Goal: Information Seeking & Learning: Understand process/instructions

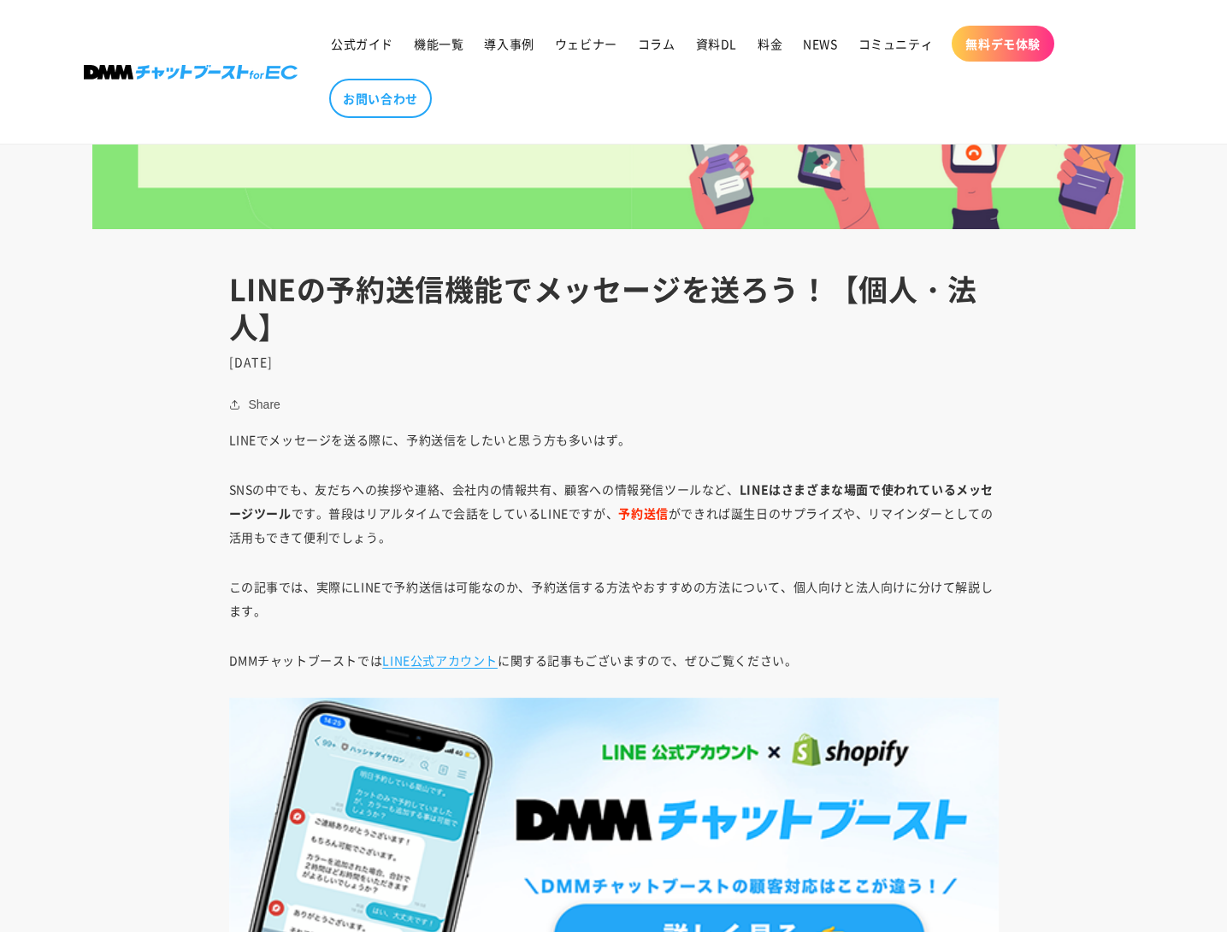
scroll to position [855, 0]
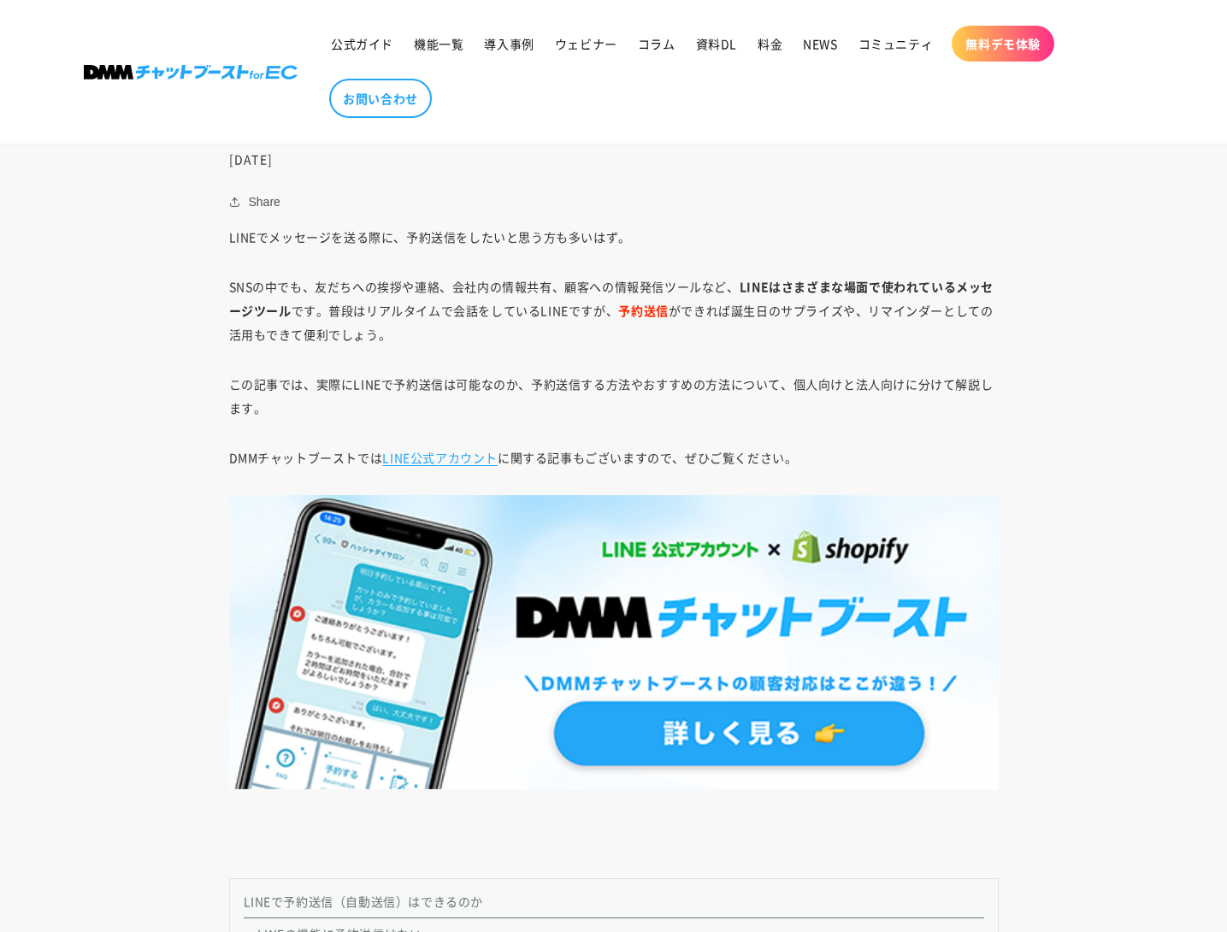
drag, startPoint x: 607, startPoint y: 333, endPoint x: 451, endPoint y: 368, distance: 160.3
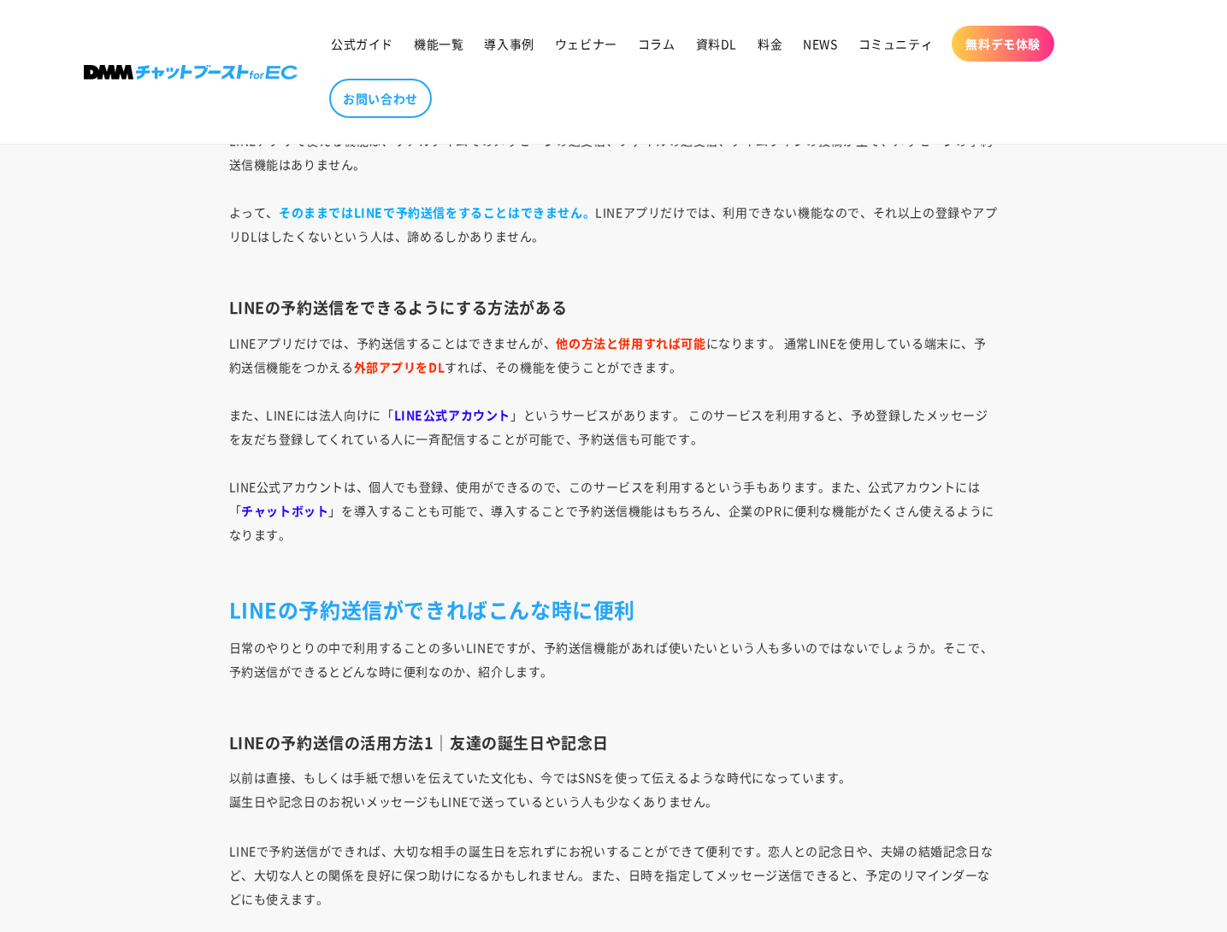
scroll to position [2821, 0]
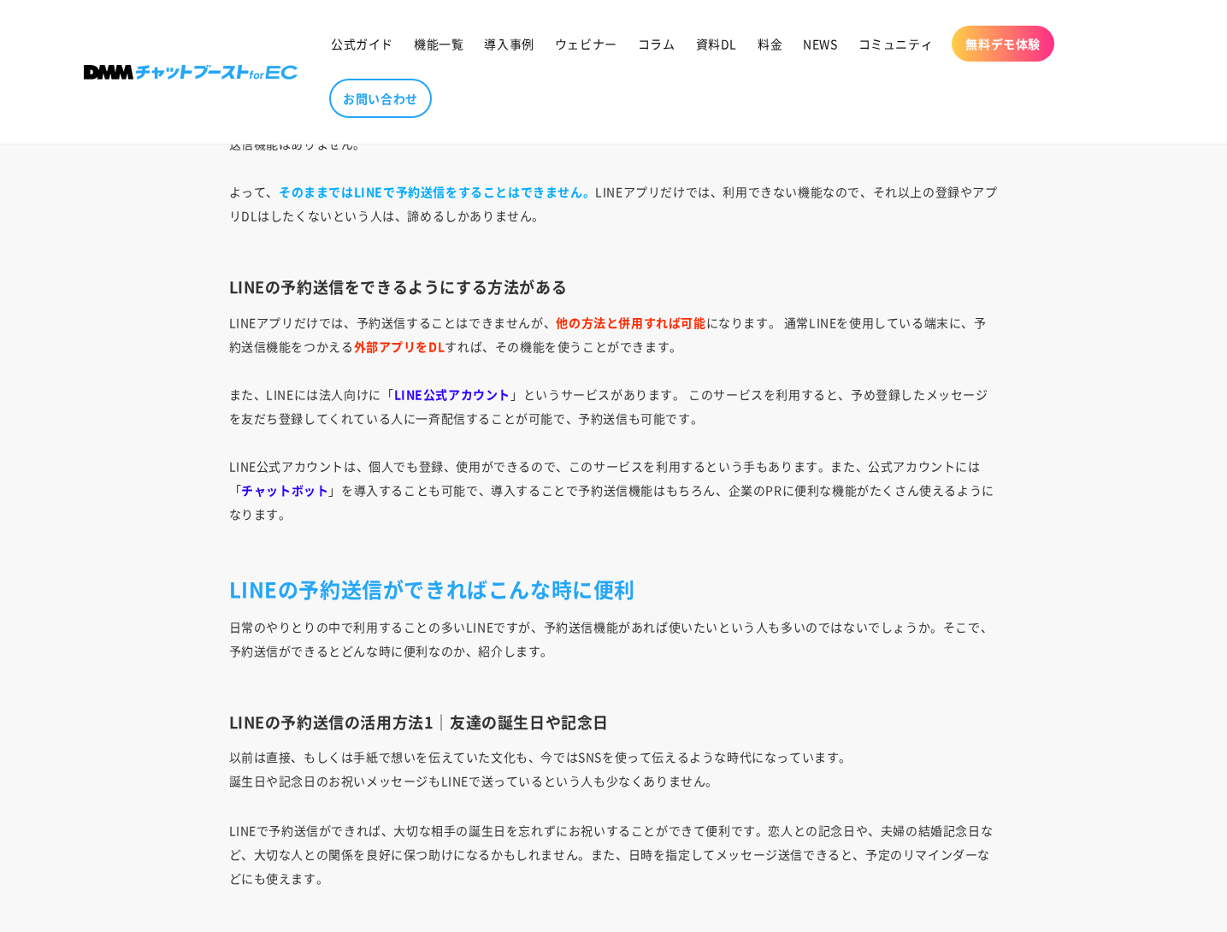
drag, startPoint x: 762, startPoint y: 416, endPoint x: 598, endPoint y: 449, distance: 166.7
click at [598, 449] on p "LINEアプリだけでは、予約送信することはできませんが、 他の方法と併用すれば可能 になります。 通常LINEを使用している端末に、予約送信機能をつかえる 外…" at bounding box center [613, 429] width 769 height 239
drag, startPoint x: 805, startPoint y: 444, endPoint x: 742, endPoint y: 462, distance: 65.8
click at [742, 462] on p "LINEアプリだけでは、予約送信することはできませんが、 他の方法と併用すれば可能 になります。 通常LINEを使用している端末に、予約送信機能をつかえる 外…" at bounding box center [613, 429] width 769 height 239
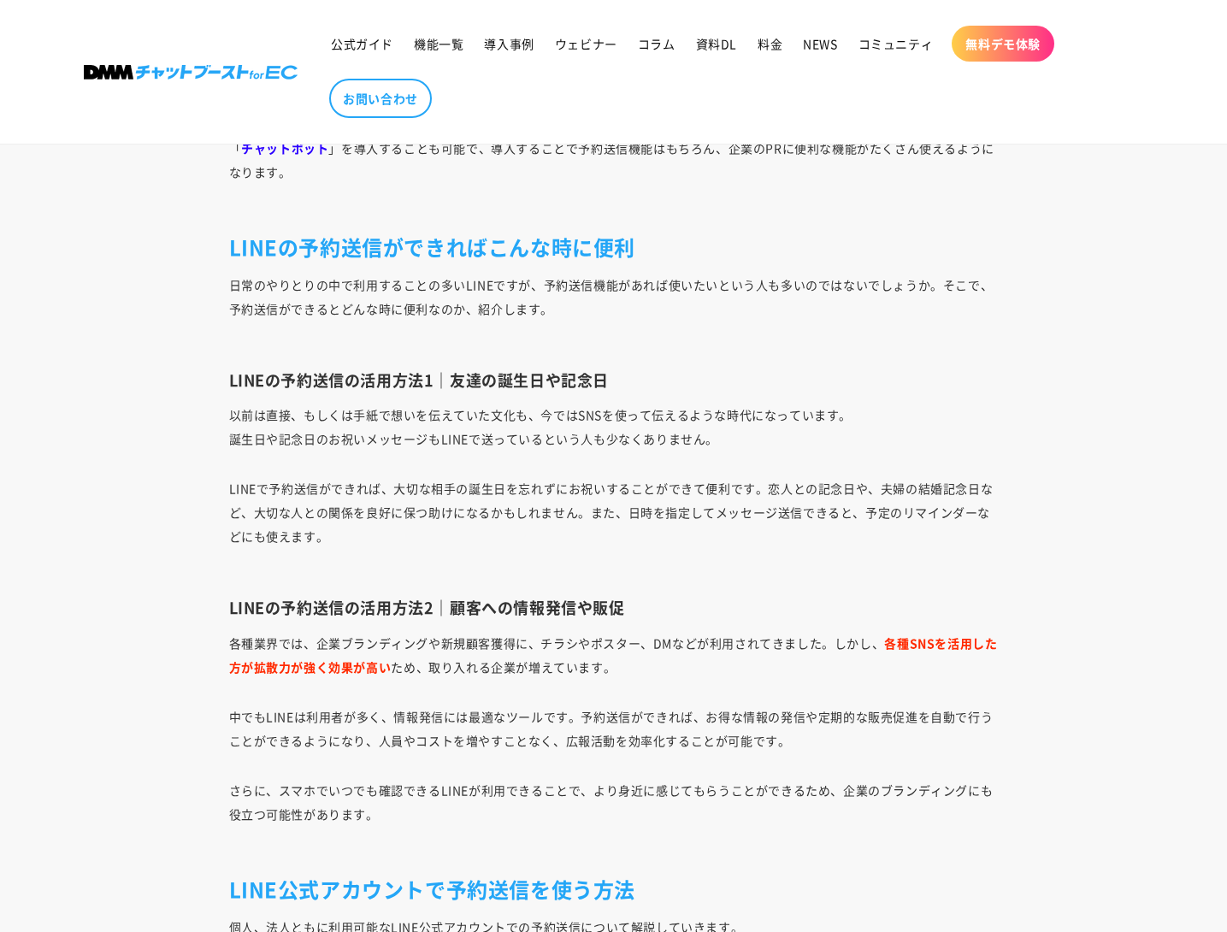
click at [817, 492] on p "LINEで予約送信ができれば、大切な相手の誕生日を忘れずにお祝いすることができて便利です。恋人との記念日や、夫婦の結婚記念日など、大切な人との関係を良好に保つ…" at bounding box center [613, 524] width 769 height 96
drag, startPoint x: 817, startPoint y: 492, endPoint x: 570, endPoint y: 456, distance: 249.0
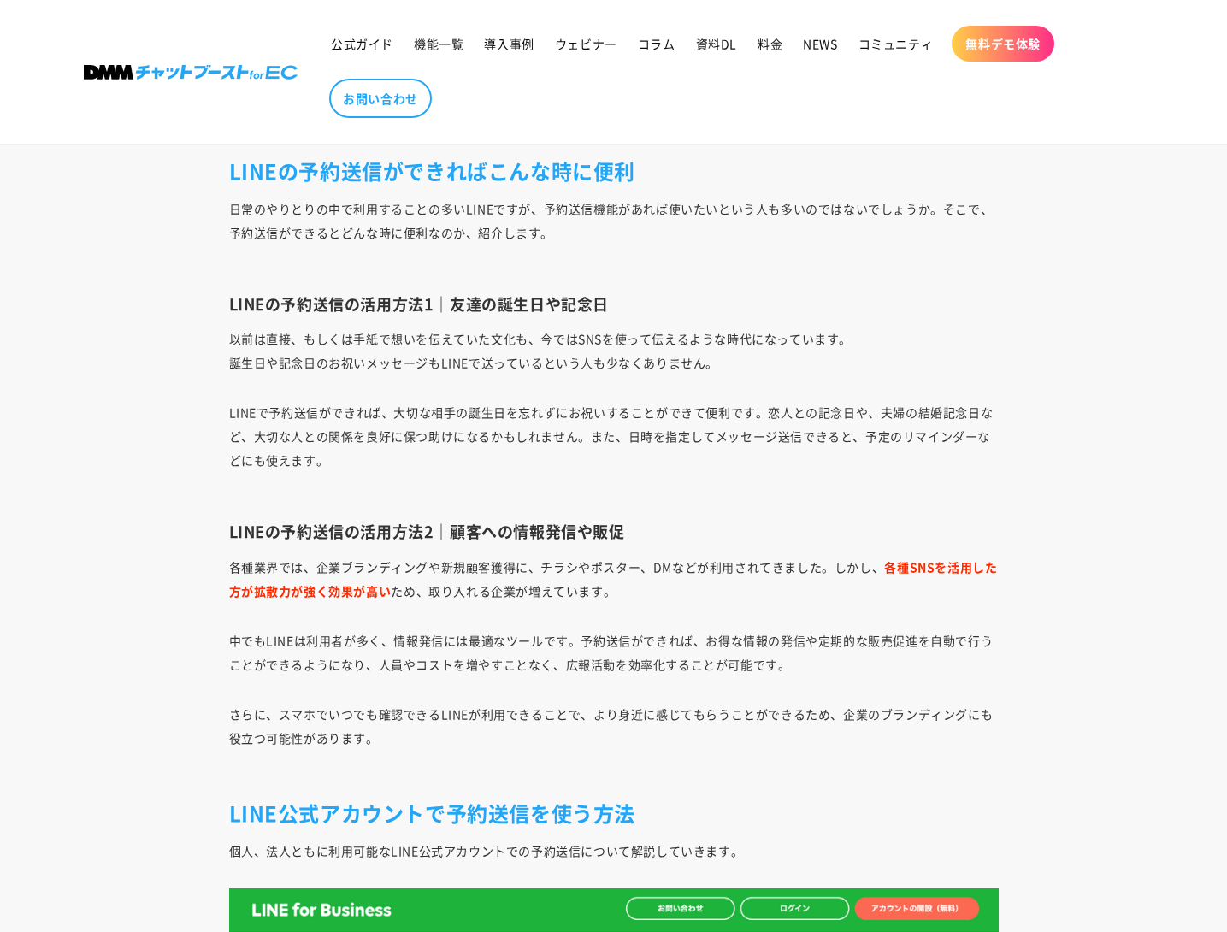
scroll to position [3078, 0]
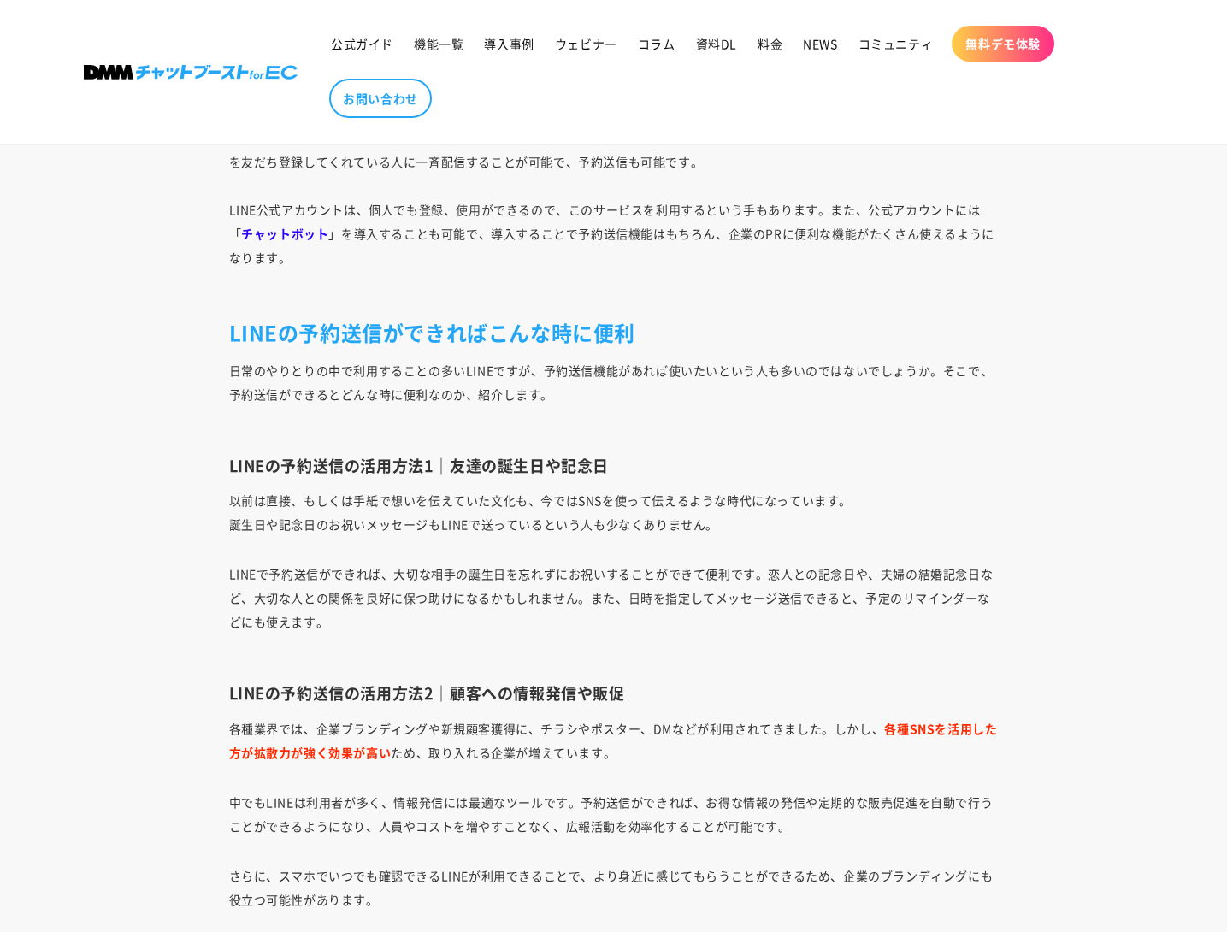
drag, startPoint x: 1008, startPoint y: 474, endPoint x: 761, endPoint y: 528, distance: 253.1
click at [761, 528] on p "以前は直接、もしくは手紙で想いを伝えていた文化も、今ではSNSを使って伝えるような時代になっています。 誕生日や記念日のお祝いメッセージもLINEで送っている…" at bounding box center [613, 512] width 769 height 48
click at [380, 633] on p "LINEで予約送信ができれば、大切な相手の誕生日を忘れずにお祝いすることができて便利です。恋人との記念日や、夫婦の結婚記念日など、大切な人との関係を良好に保つ…" at bounding box center [613, 610] width 769 height 96
drag, startPoint x: 674, startPoint y: 516, endPoint x: 499, endPoint y: 522, distance: 174.5
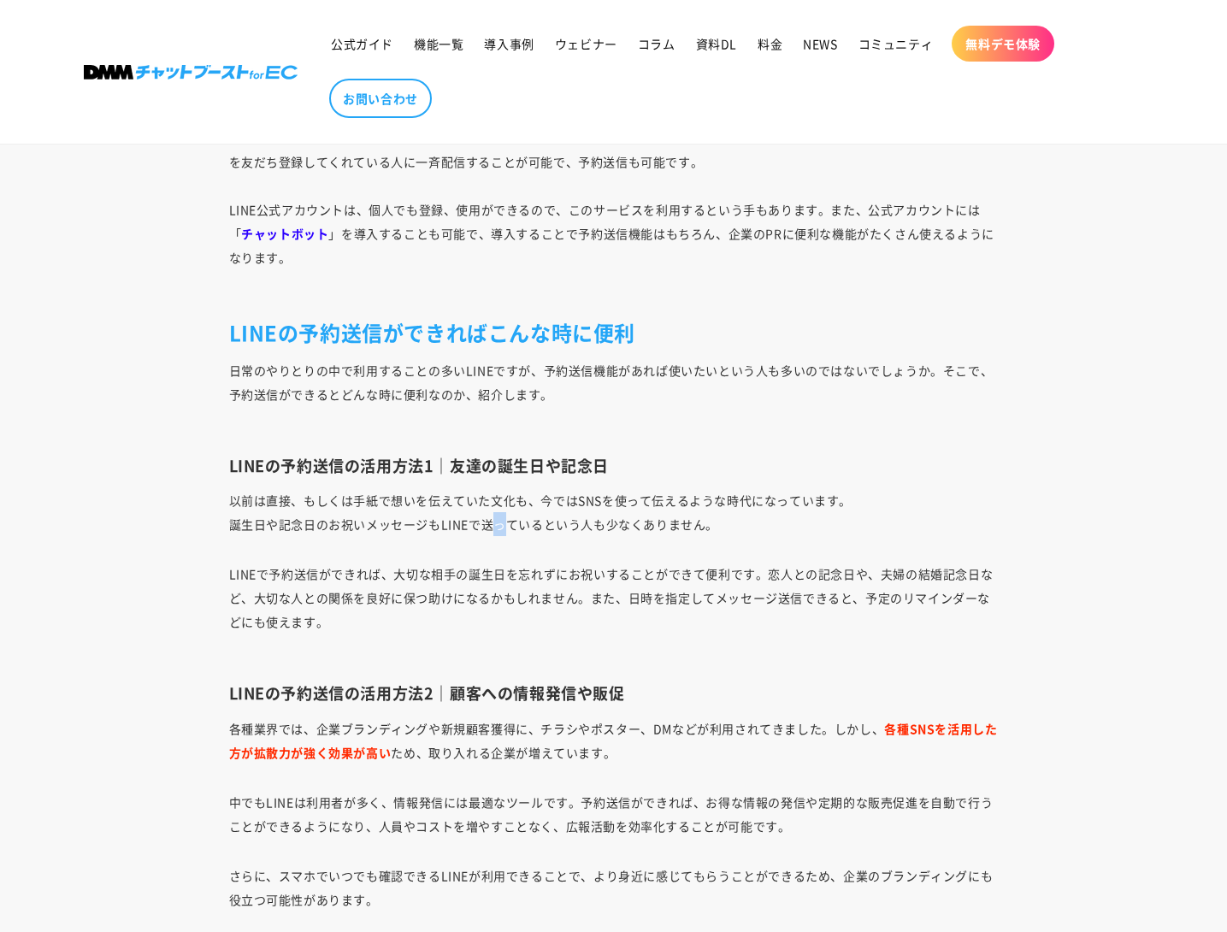
click at [499, 521] on p "以前は直接、もしくは手紙で想いを伝えていた文化も、今ではSNSを使って伝えるような時代になっています。 誕生日や記念日のお祝いメッセージもLINEで送っている…" at bounding box center [613, 512] width 769 height 48
click at [848, 563] on p "LINEで予約送信ができれば、大切な相手の誕生日を忘れずにお祝いすることができて便利です。恋人との記念日や、夫婦の結婚記念日など、大切な人との関係を良好に保つ…" at bounding box center [613, 610] width 769 height 96
drag, startPoint x: 848, startPoint y: 563, endPoint x: 744, endPoint y: 598, distance: 110.3
click at [744, 598] on p "LINEで予約送信ができれば、大切な相手の誕生日を忘れずにお祝いすることができて便利です。恋人との記念日や、夫婦の結婚記念日など、大切な人との関係を良好に保つ…" at bounding box center [613, 610] width 769 height 96
drag, startPoint x: 744, startPoint y: 596, endPoint x: 607, endPoint y: 616, distance: 138.3
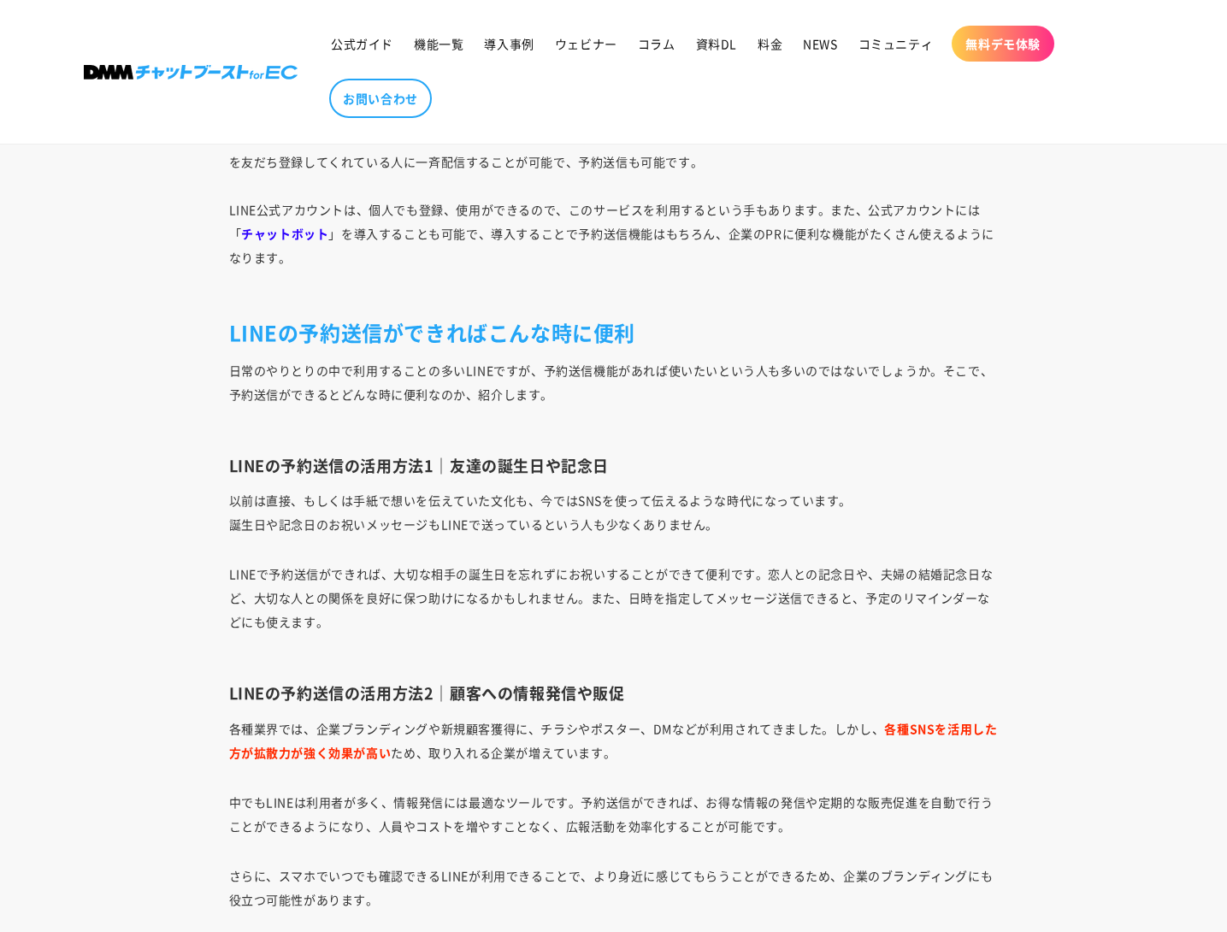
click at [607, 616] on p "LINEで予約送信ができれば、大切な相手の誕生日を忘れずにお祝いすることができて便利です。恋人との記念日や、夫婦の結婚記念日など、大切な人との関係を良好に保つ…" at bounding box center [613, 610] width 769 height 96
drag, startPoint x: 913, startPoint y: 445, endPoint x: 835, endPoint y: 479, distance: 84.6
